Goal: Task Accomplishment & Management: Use online tool/utility

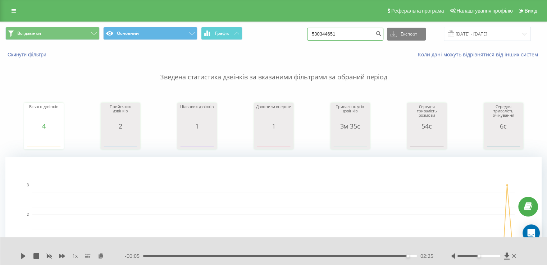
drag, startPoint x: 356, startPoint y: 32, endPoint x: 300, endPoint y: 29, distance: 55.8
click at [284, 27] on div "Всі дзвінки Основний Графік 530344651 Експорт .csv .xls .xlsx 19.05.2025 - 19.0…" at bounding box center [273, 34] width 536 height 14
click at [493, 35] on input "19.05.2025 - 19.08.2025" at bounding box center [486, 34] width 87 height 14
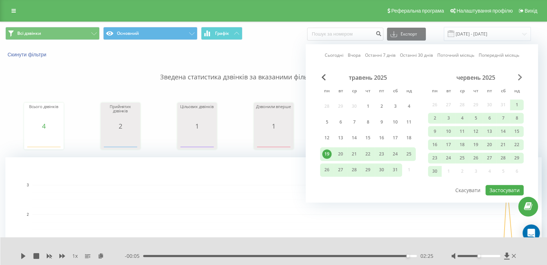
click at [519, 78] on span "Next Month" at bounding box center [519, 77] width 4 height 6
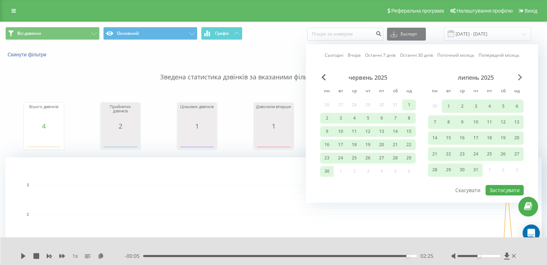
click at [519, 78] on span "Next Month" at bounding box center [519, 77] width 4 height 6
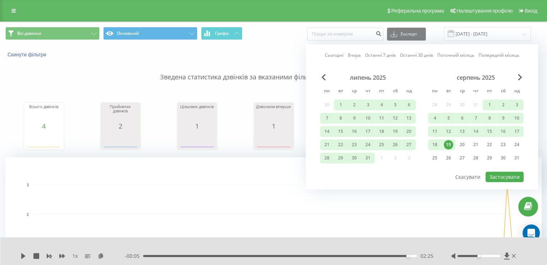
click at [446, 143] on div "19" at bounding box center [447, 144] width 9 height 9
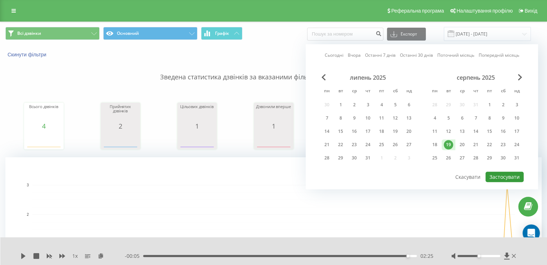
click at [501, 174] on button "Застосувати" at bounding box center [504, 177] width 38 height 10
type input "19.08.2025 - 19.08.2025"
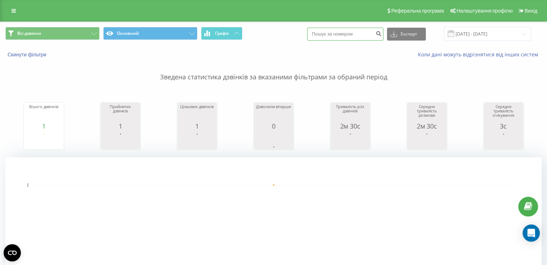
click at [344, 35] on input at bounding box center [345, 34] width 76 height 13
click at [13, 11] on icon at bounding box center [13, 10] width 4 height 5
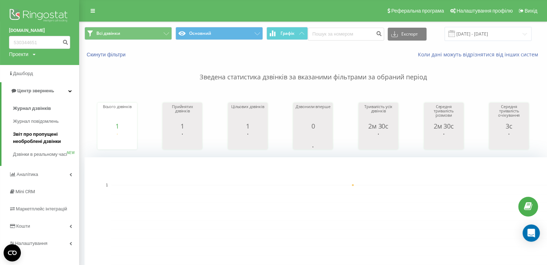
click at [39, 143] on span "Звіт про пропущені необроблені дзвінки" at bounding box center [44, 138] width 63 height 14
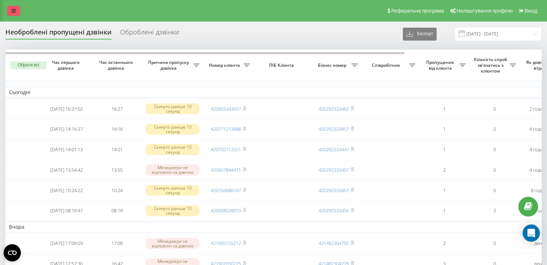
click at [14, 10] on icon at bounding box center [13, 10] width 4 height 5
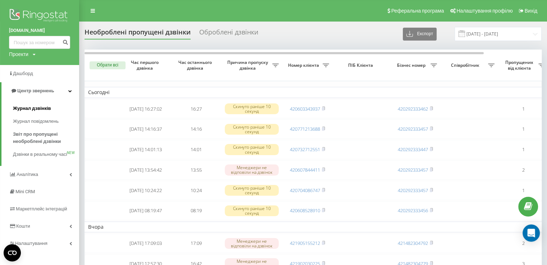
click at [46, 106] on span "Журнал дзвінків" at bounding box center [32, 108] width 38 height 7
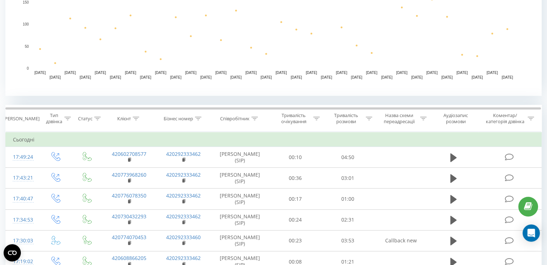
scroll to position [222, 0]
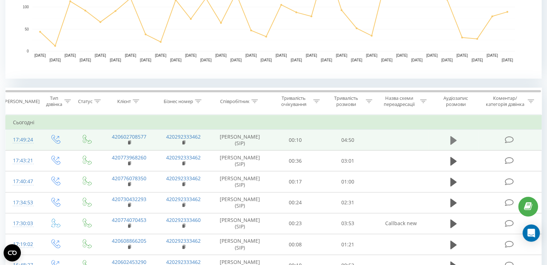
click at [451, 138] on icon at bounding box center [453, 140] width 6 height 9
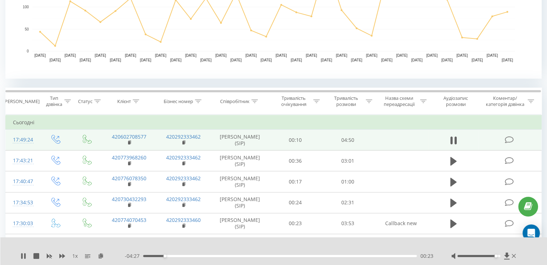
drag, startPoint x: 479, startPoint y: 255, endPoint x: 495, endPoint y: 262, distance: 17.8
click at [495, 262] on div "1 x - 04:27 00:23 00:23" at bounding box center [273, 252] width 547 height 28
click at [129, 142] on rect at bounding box center [129, 142] width 2 height 3
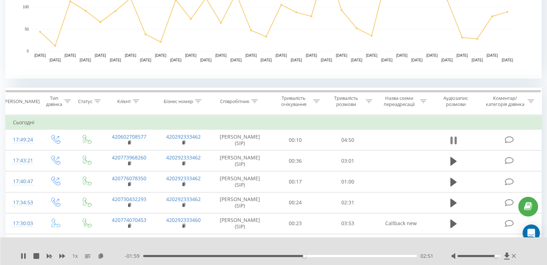
click at [451, 140] on icon at bounding box center [451, 141] width 2 height 8
